Goal: Task Accomplishment & Management: Use online tool/utility

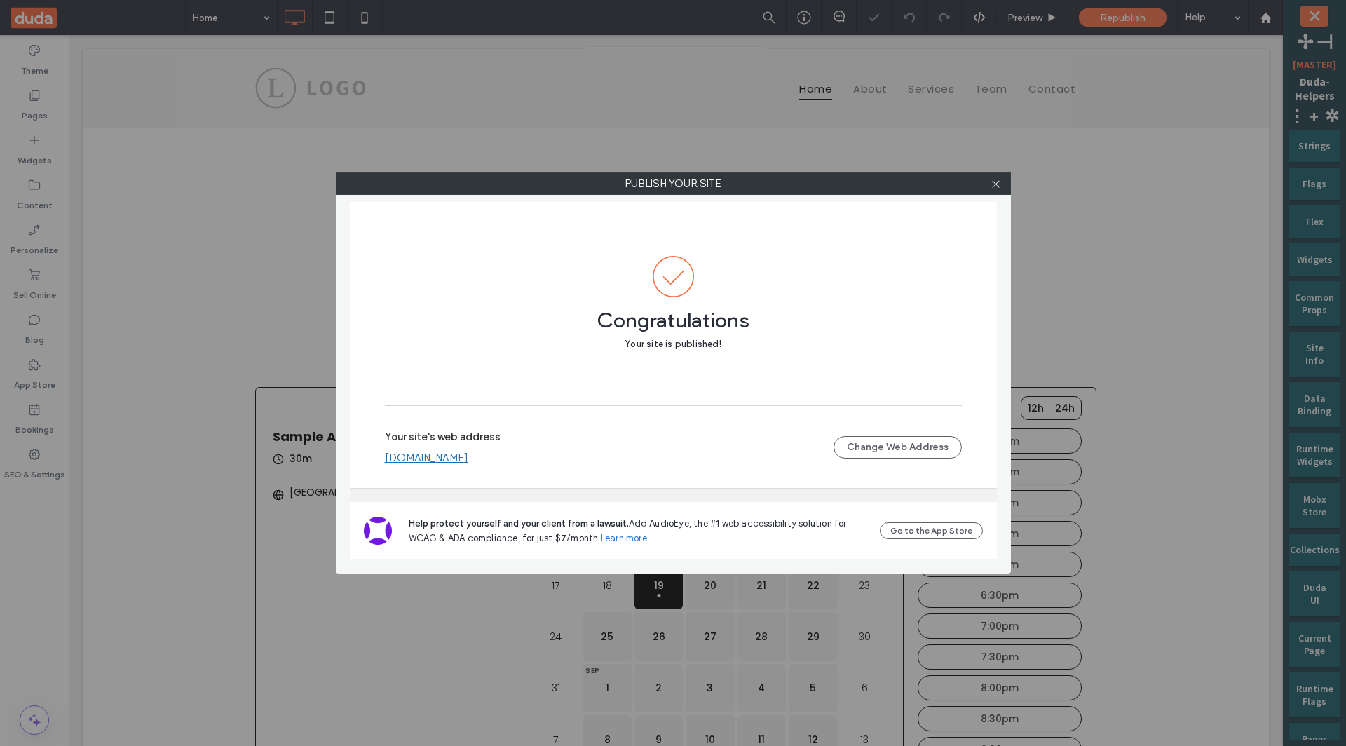
click at [439, 461] on link "uriportnoyc849a6e3.multiscreen.d1test.biz" at bounding box center [426, 457] width 83 height 13
click at [995, 191] on span at bounding box center [996, 183] width 11 height 21
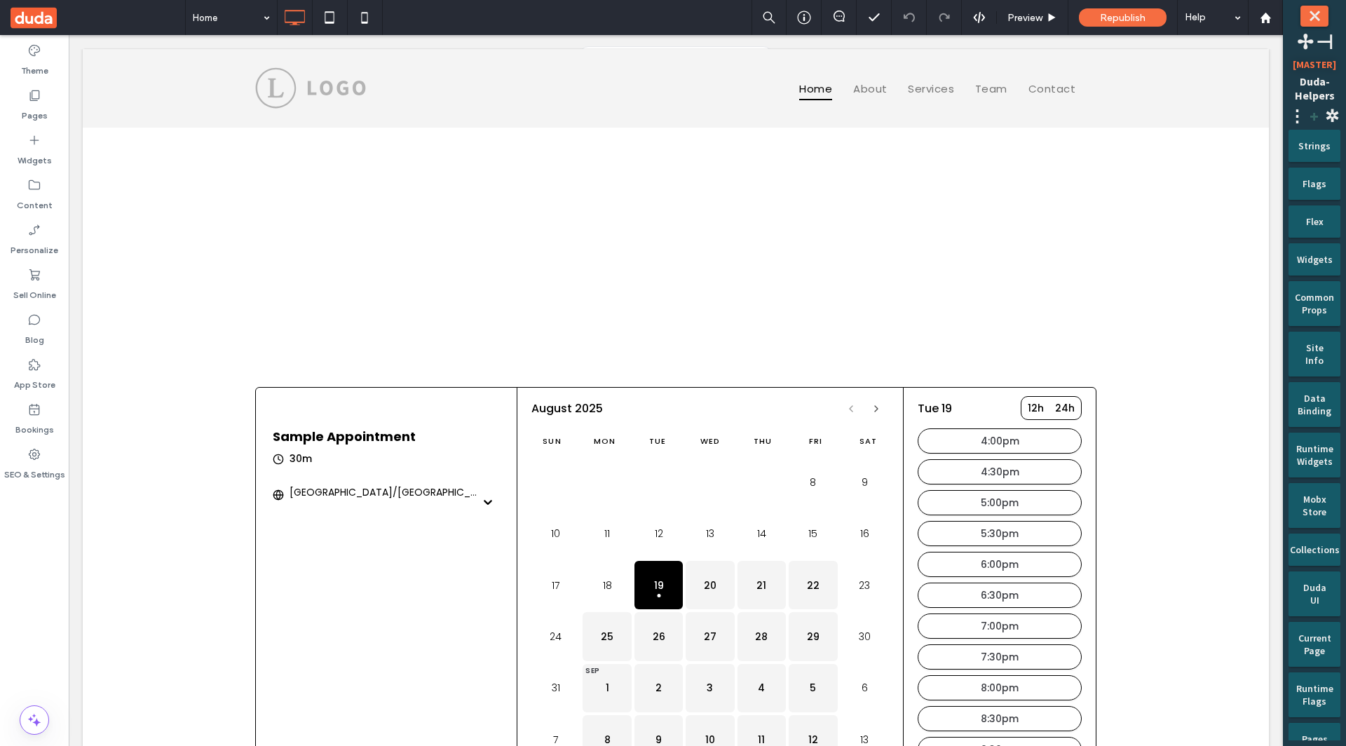
click at [1311, 114] on span "+" at bounding box center [1314, 116] width 17 height 22
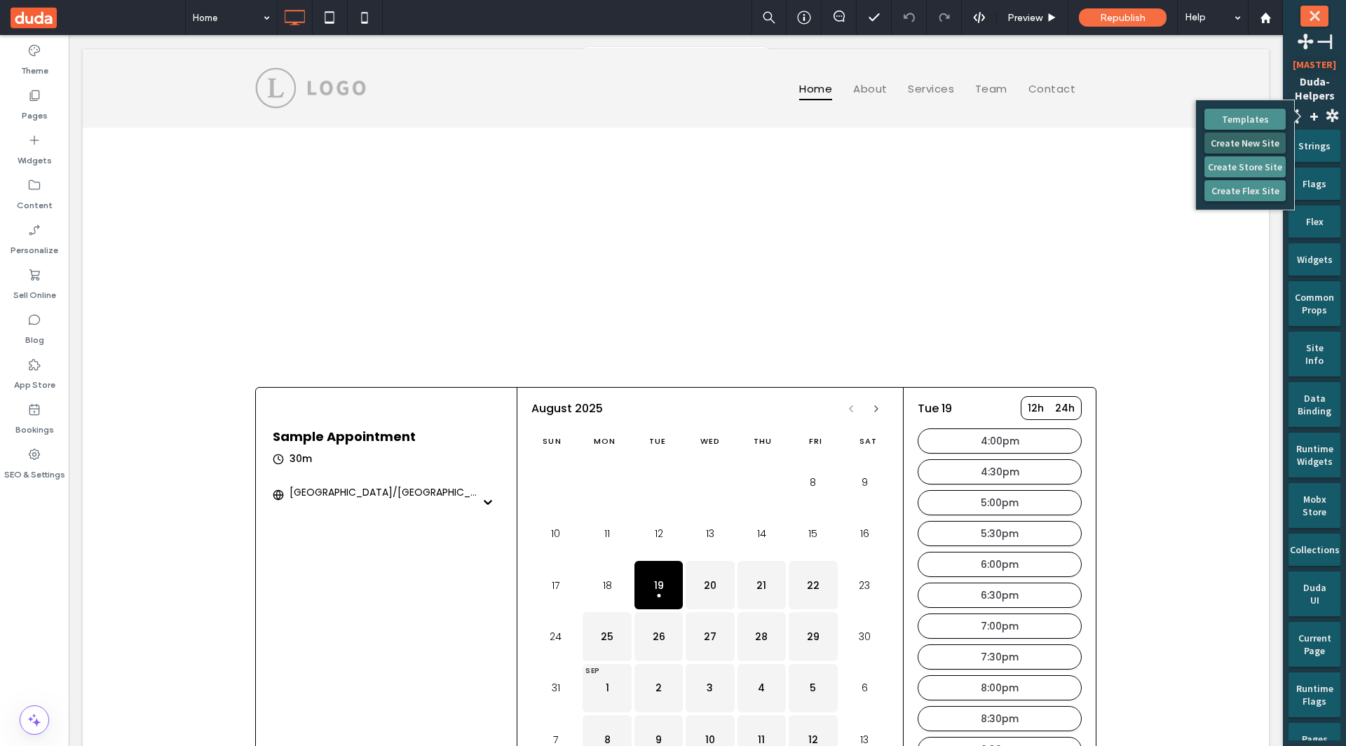
click at [1264, 141] on button "Create New Site" at bounding box center [1244, 142] width 81 height 21
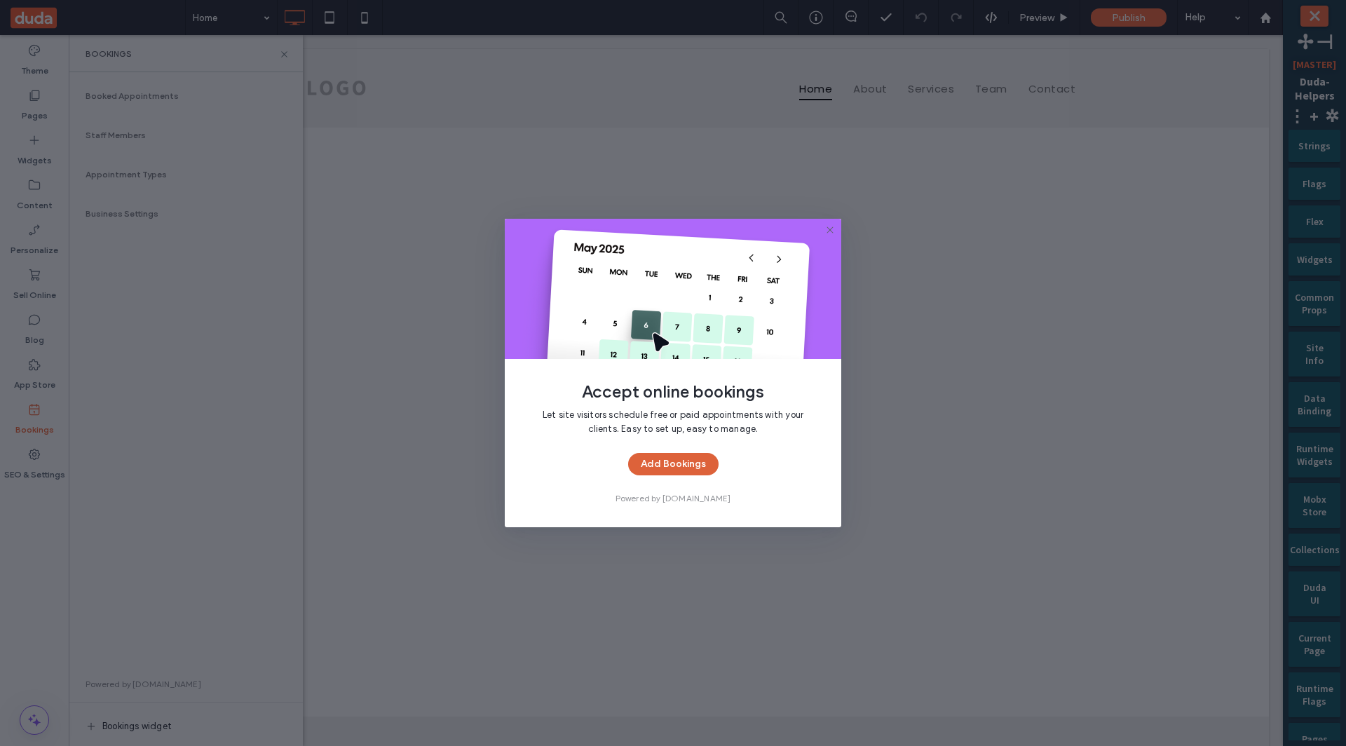
click at [648, 458] on button "Add Bookings" at bounding box center [673, 464] width 90 height 22
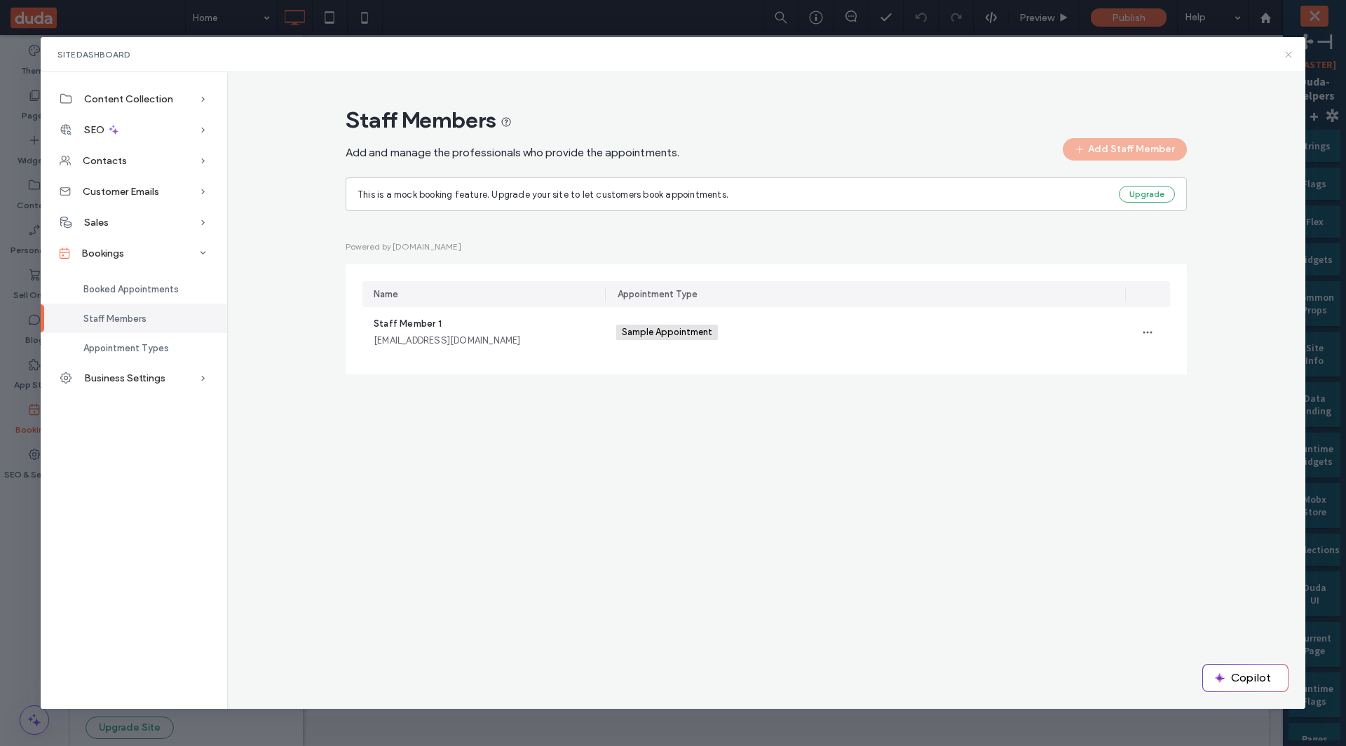
drag, startPoint x: 1288, startPoint y: 55, endPoint x: 837, endPoint y: 86, distance: 451.8
click at [1288, 55] on icon at bounding box center [1288, 54] width 11 height 11
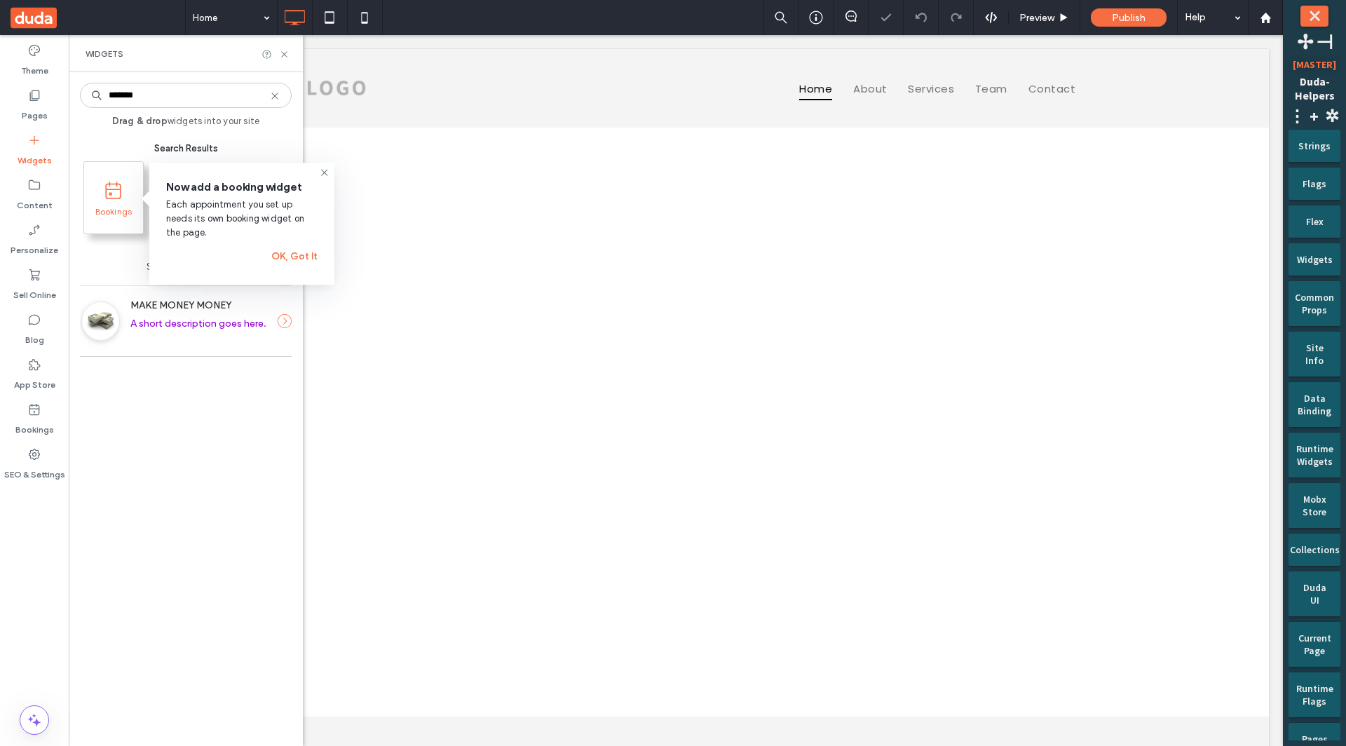
click at [122, 197] on icon at bounding box center [113, 191] width 18 height 18
click at [0, 0] on div at bounding box center [0, 0] width 0 height 0
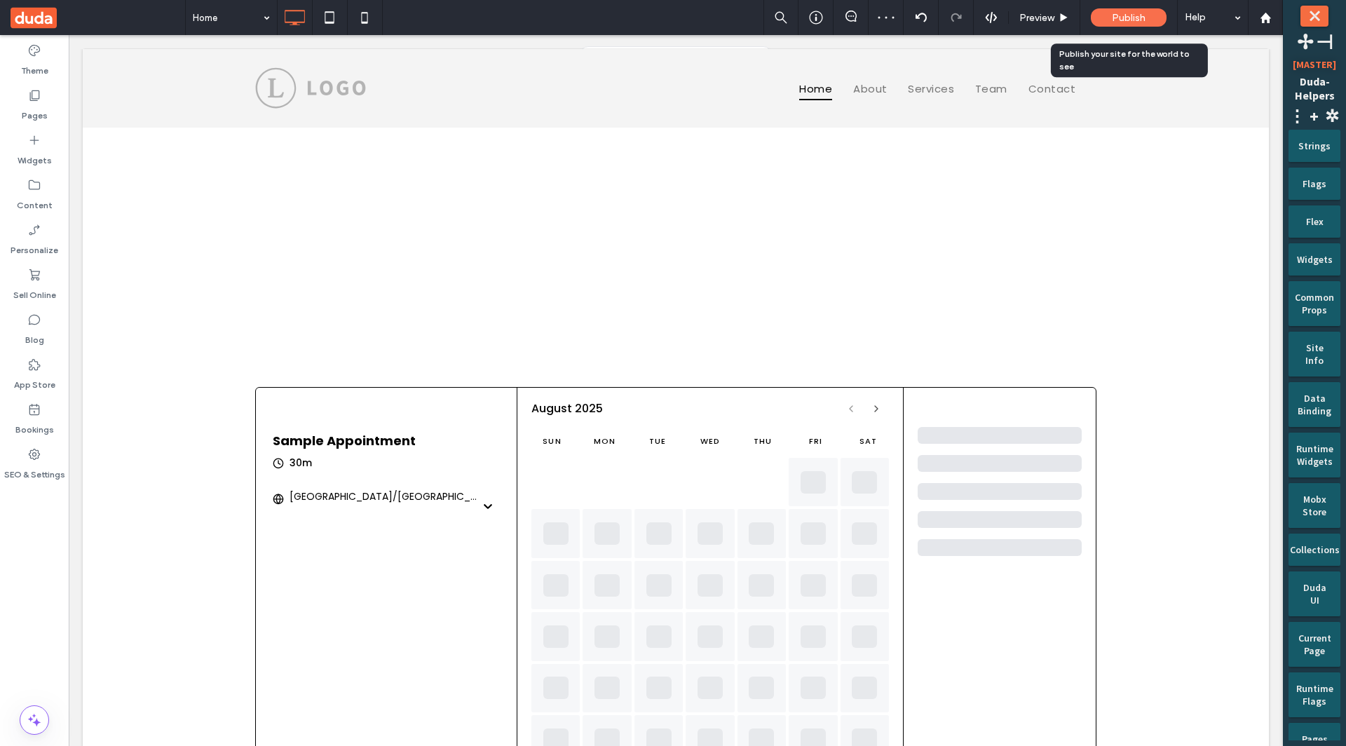
click at [1122, 17] on span "Publish" at bounding box center [1129, 18] width 34 height 12
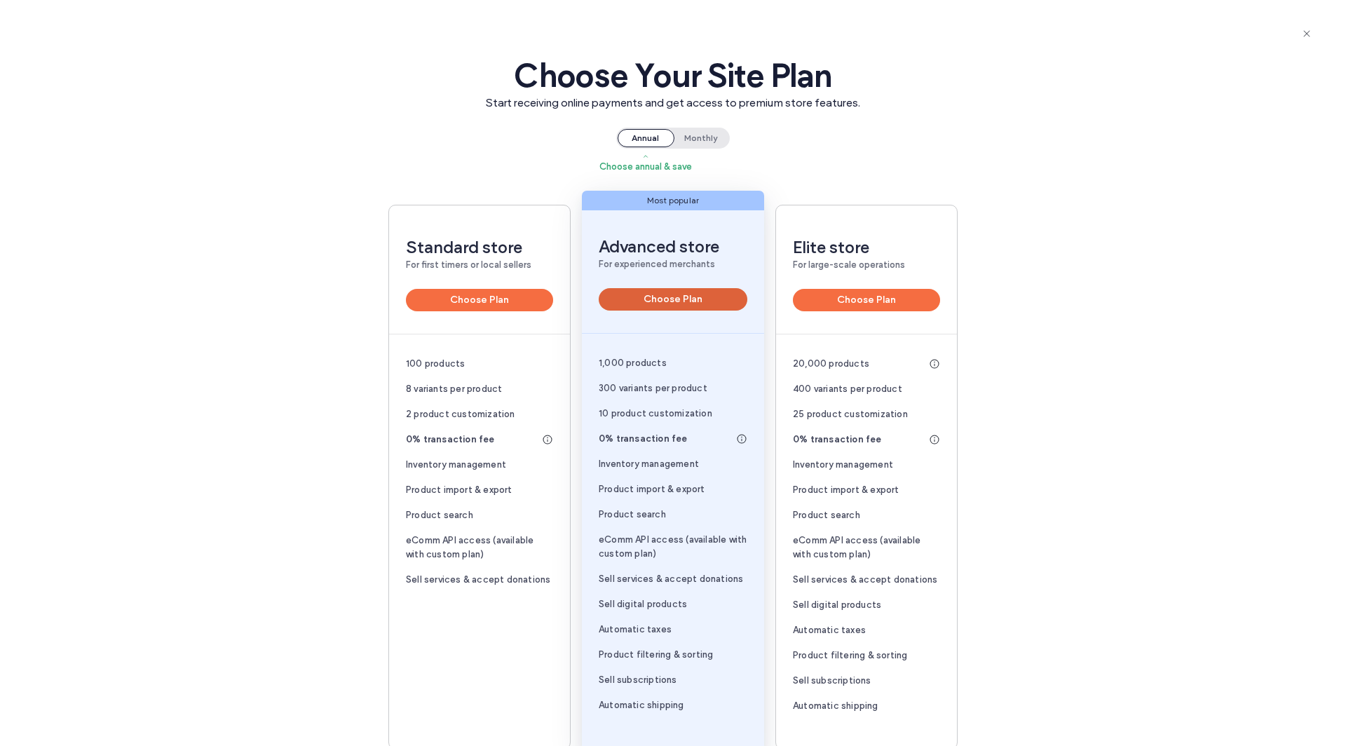
click at [664, 306] on button "Choose Plan" at bounding box center [673, 299] width 149 height 22
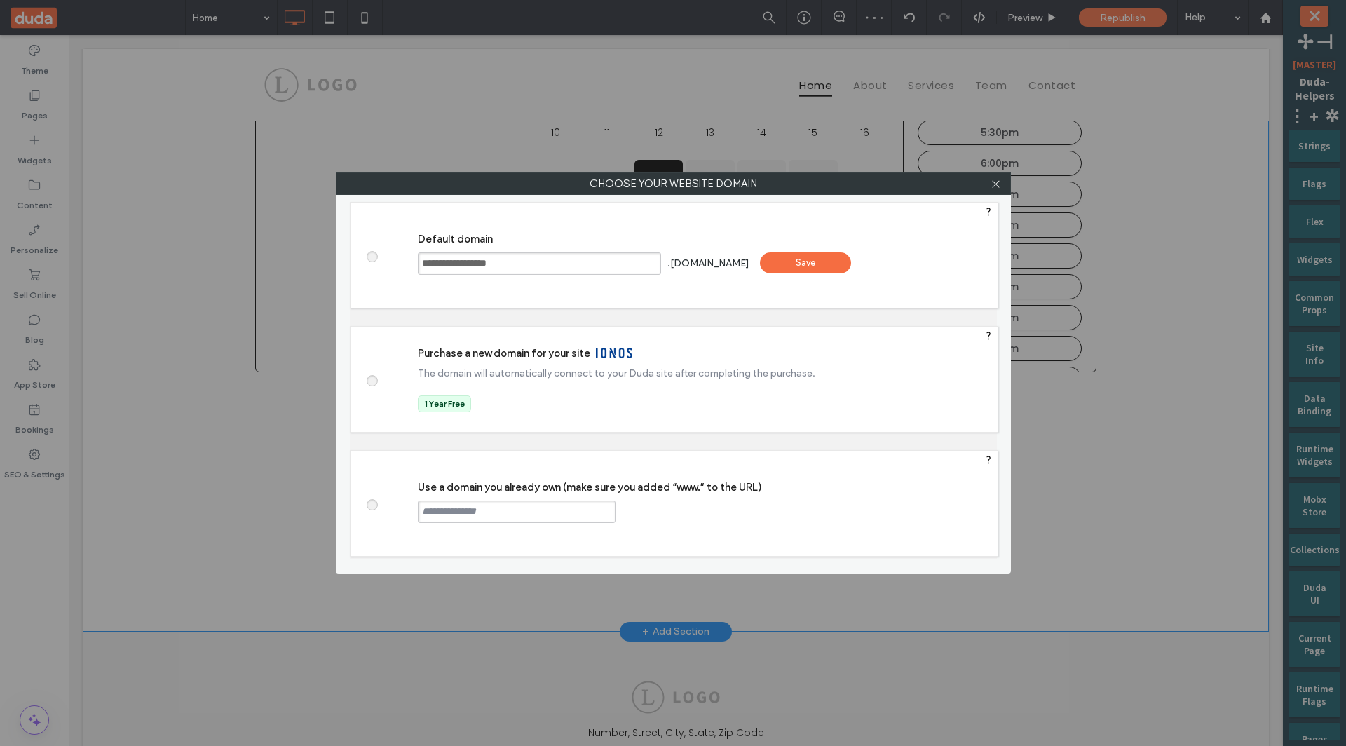
scroll to position [402, 0]
click at [834, 257] on div "Save" at bounding box center [805, 262] width 91 height 21
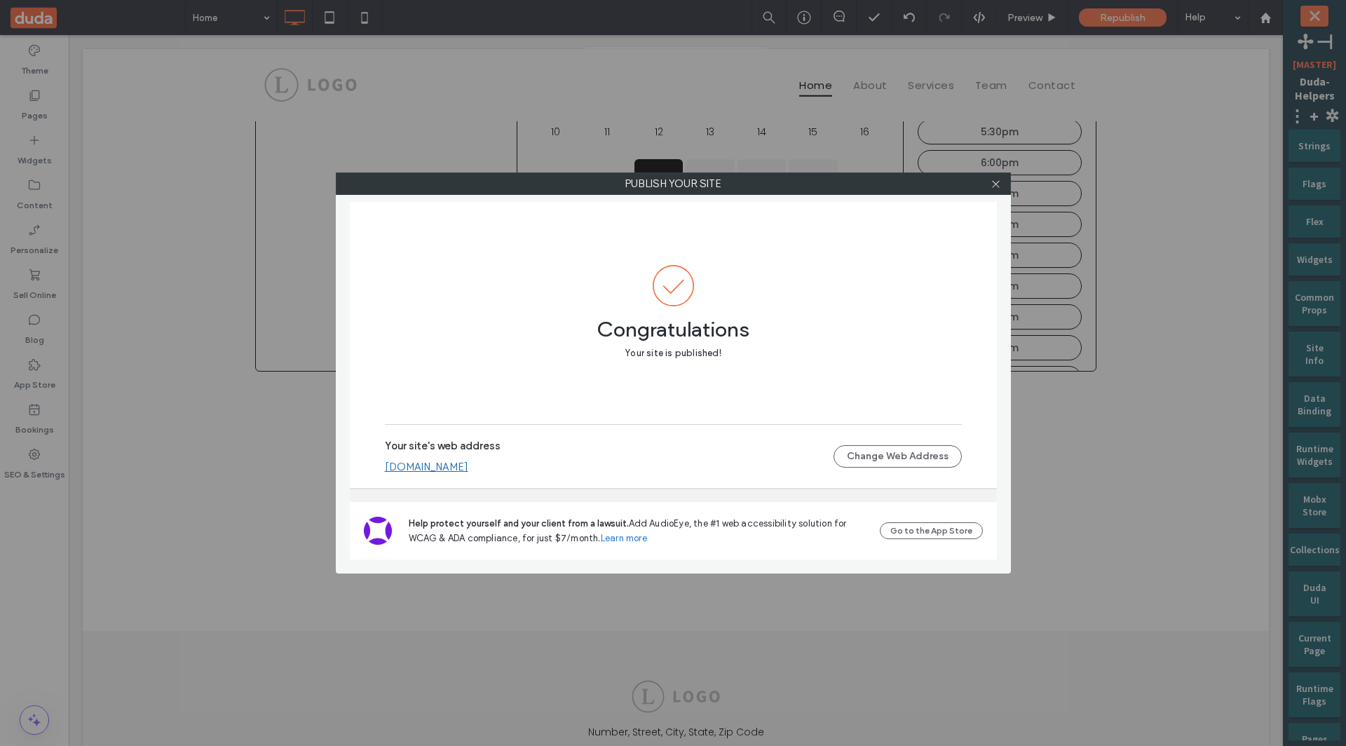
click at [468, 468] on link "[DOMAIN_NAME]" at bounding box center [426, 467] width 83 height 13
